Goal: Task Accomplishment & Management: Manage account settings

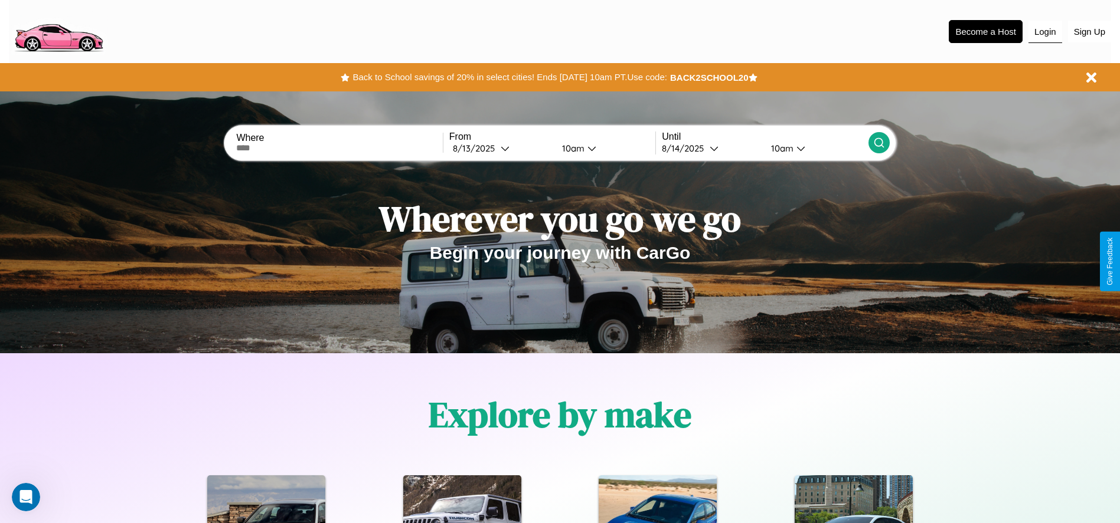
click at [1045, 31] on button "Login" at bounding box center [1045, 32] width 34 height 22
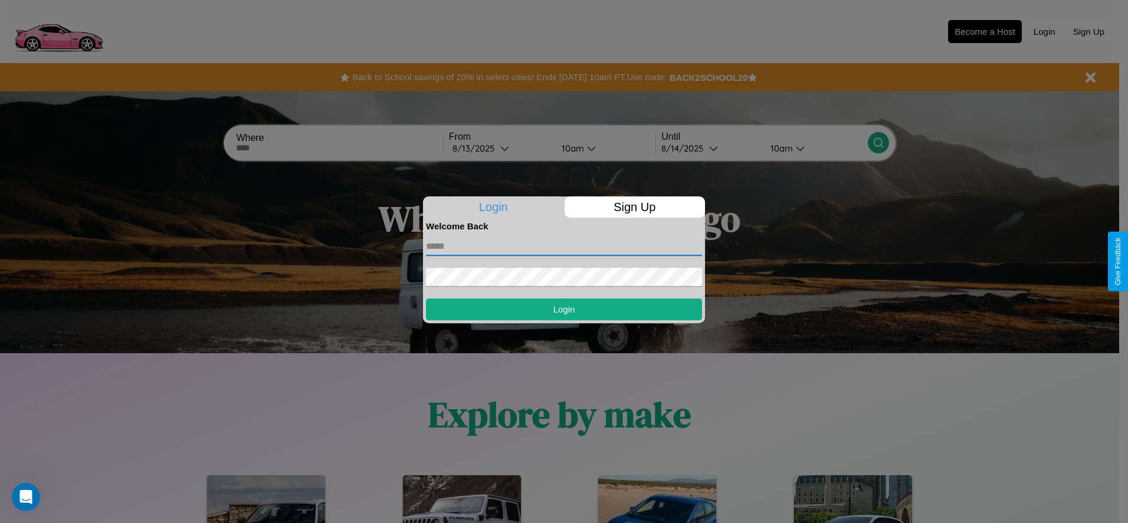
click at [564, 246] on input "text" at bounding box center [564, 246] width 276 height 19
type input "**********"
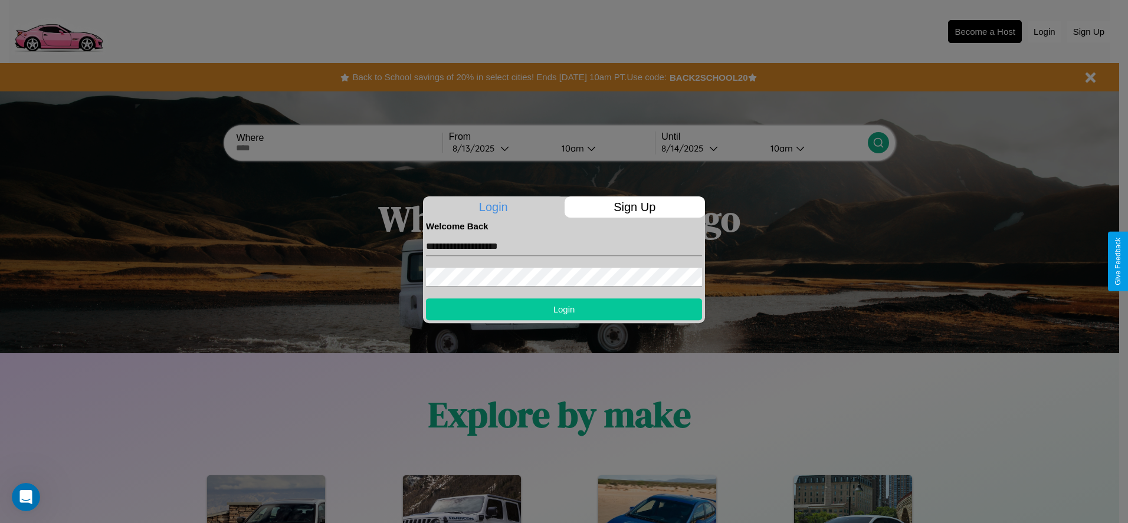
click at [564, 309] on button "Login" at bounding box center [564, 310] width 276 height 22
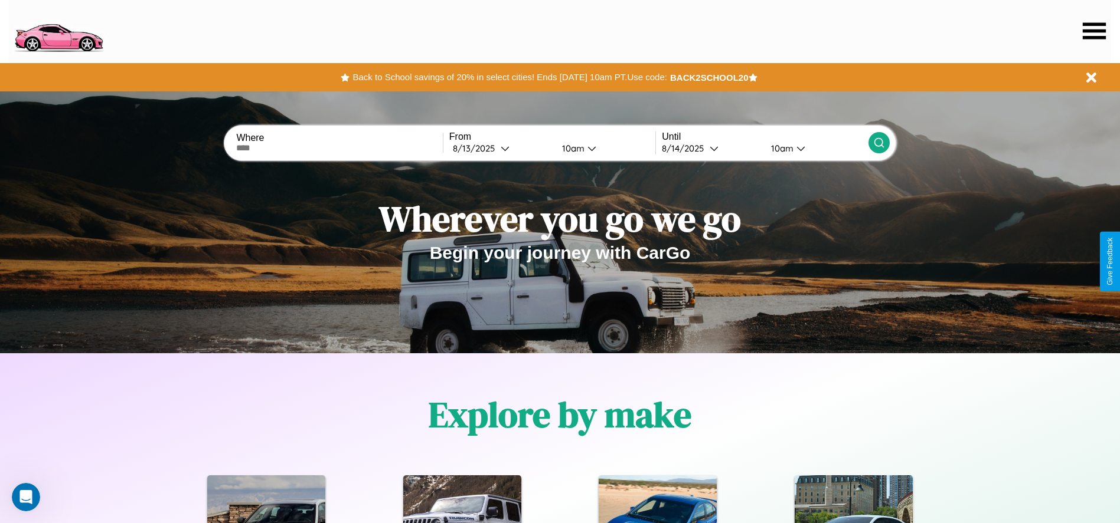
click at [1094, 31] on icon at bounding box center [1093, 30] width 23 height 17
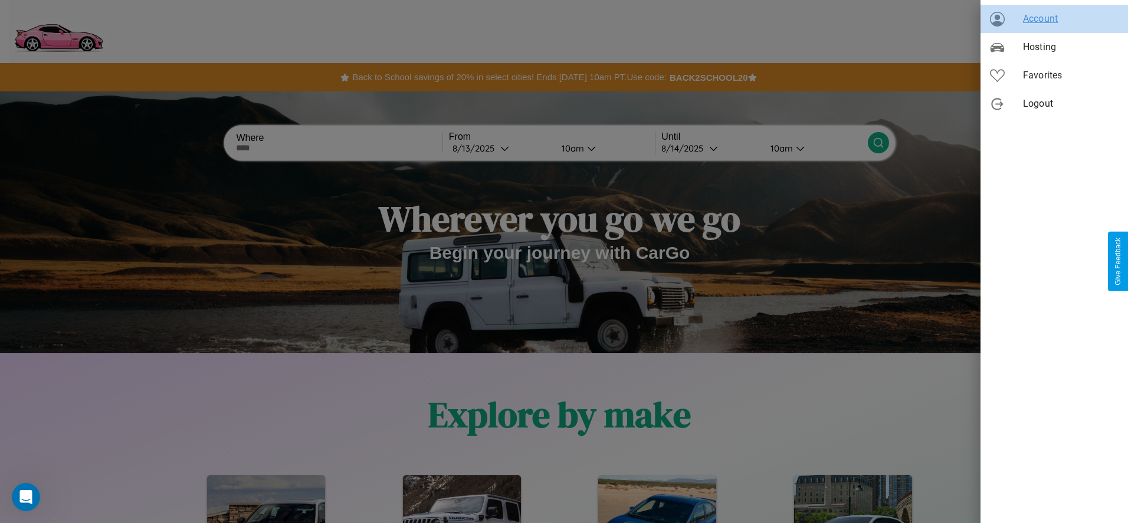
click at [1055, 19] on span "Account" at bounding box center [1071, 19] width 96 height 14
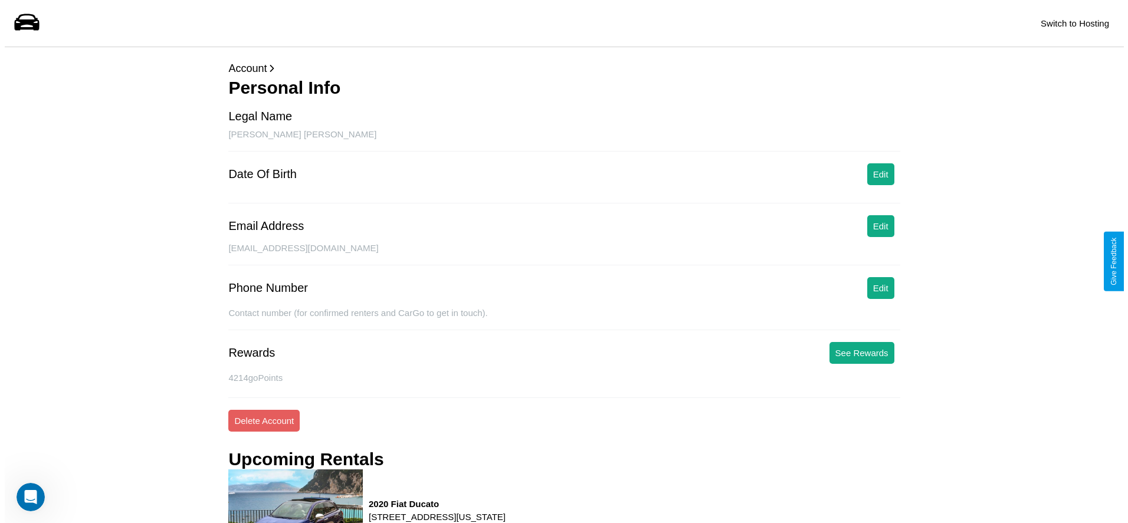
scroll to position [159, 0]
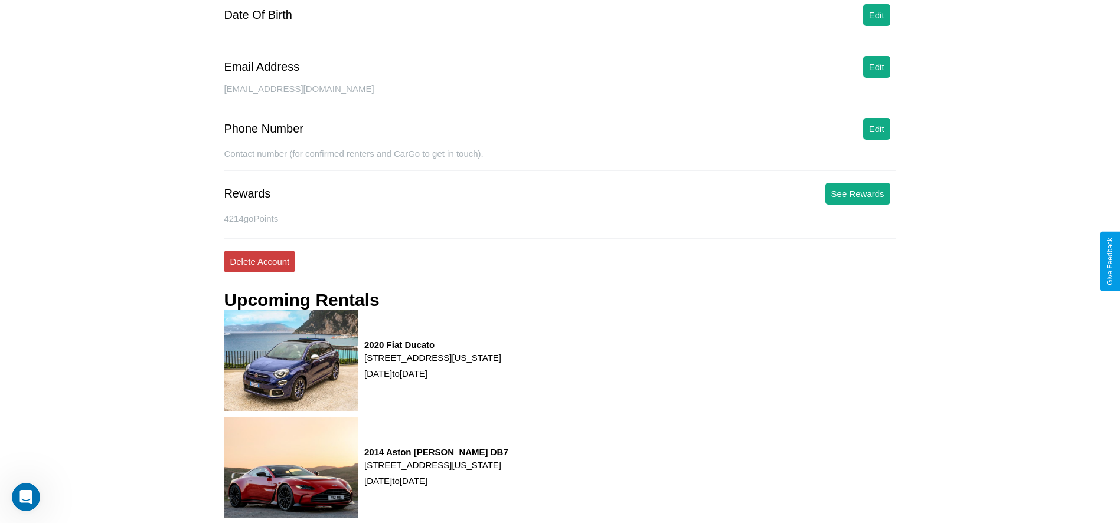
click at [259, 261] on button "Delete Account" at bounding box center [259, 262] width 71 height 22
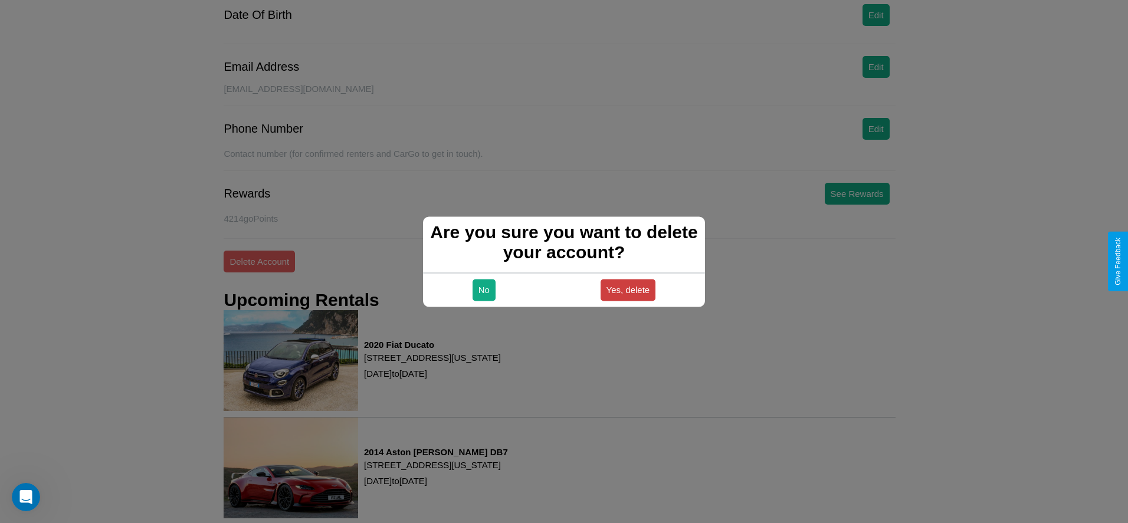
click at [628, 290] on button "Yes, delete" at bounding box center [628, 290] width 55 height 22
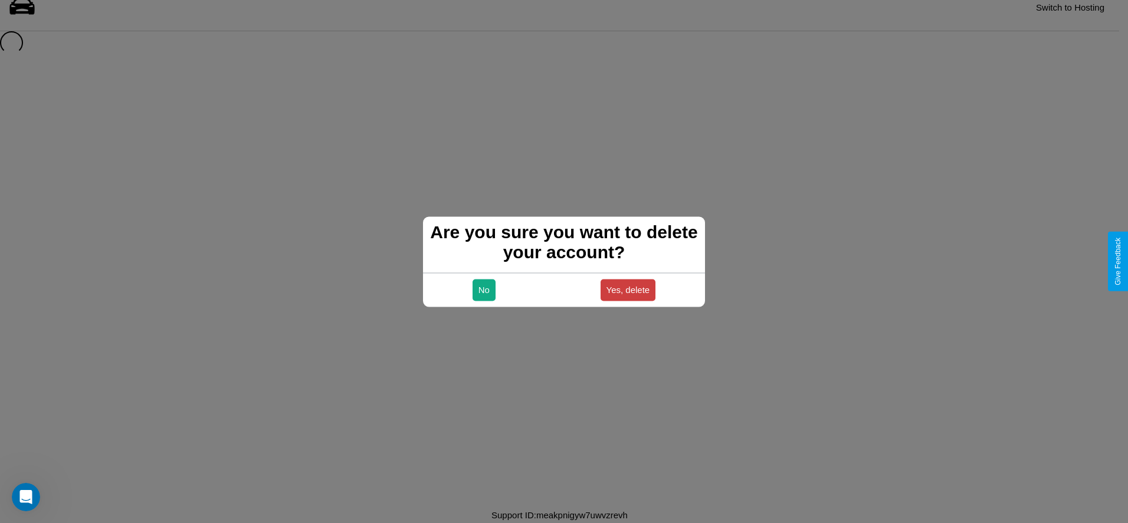
scroll to position [16, 0]
